Goal: Find specific page/section: Find specific page/section

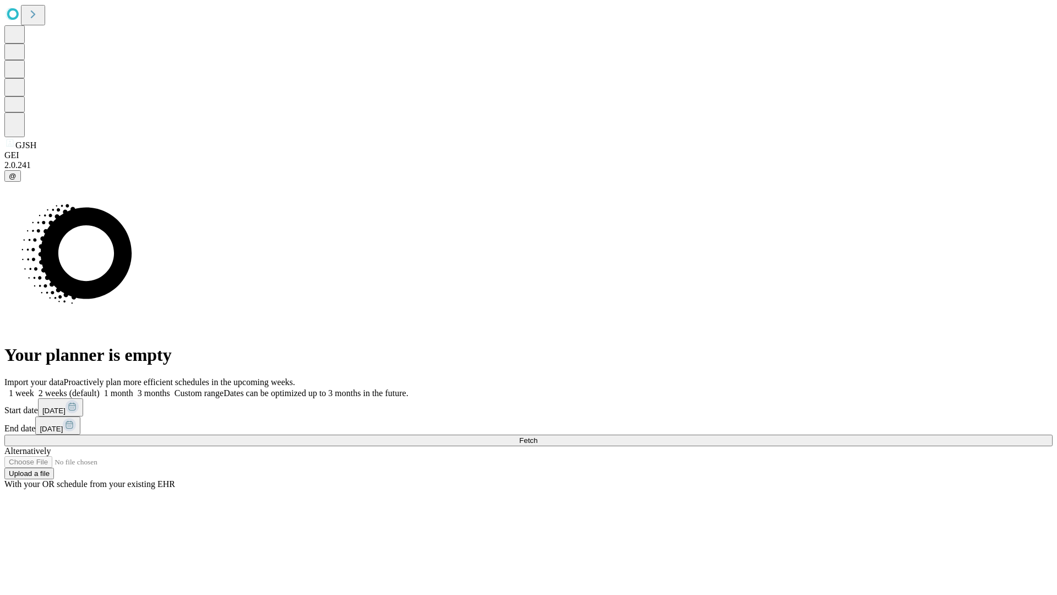
click at [537, 436] on span "Fetch" at bounding box center [528, 440] width 18 height 8
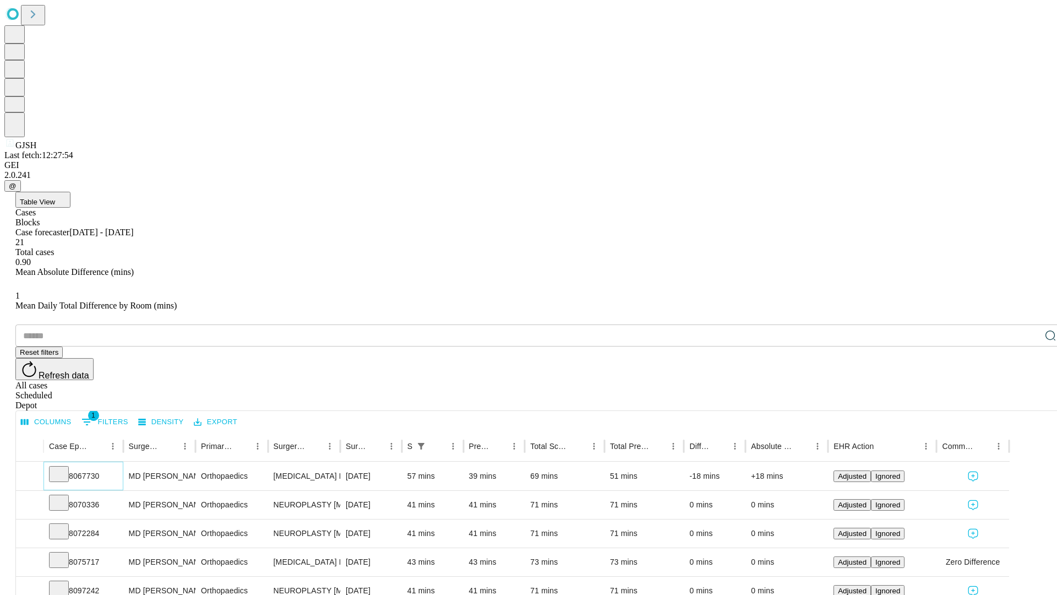
click at [64, 468] on icon at bounding box center [58, 473] width 11 height 11
